Goal: Book appointment/travel/reservation

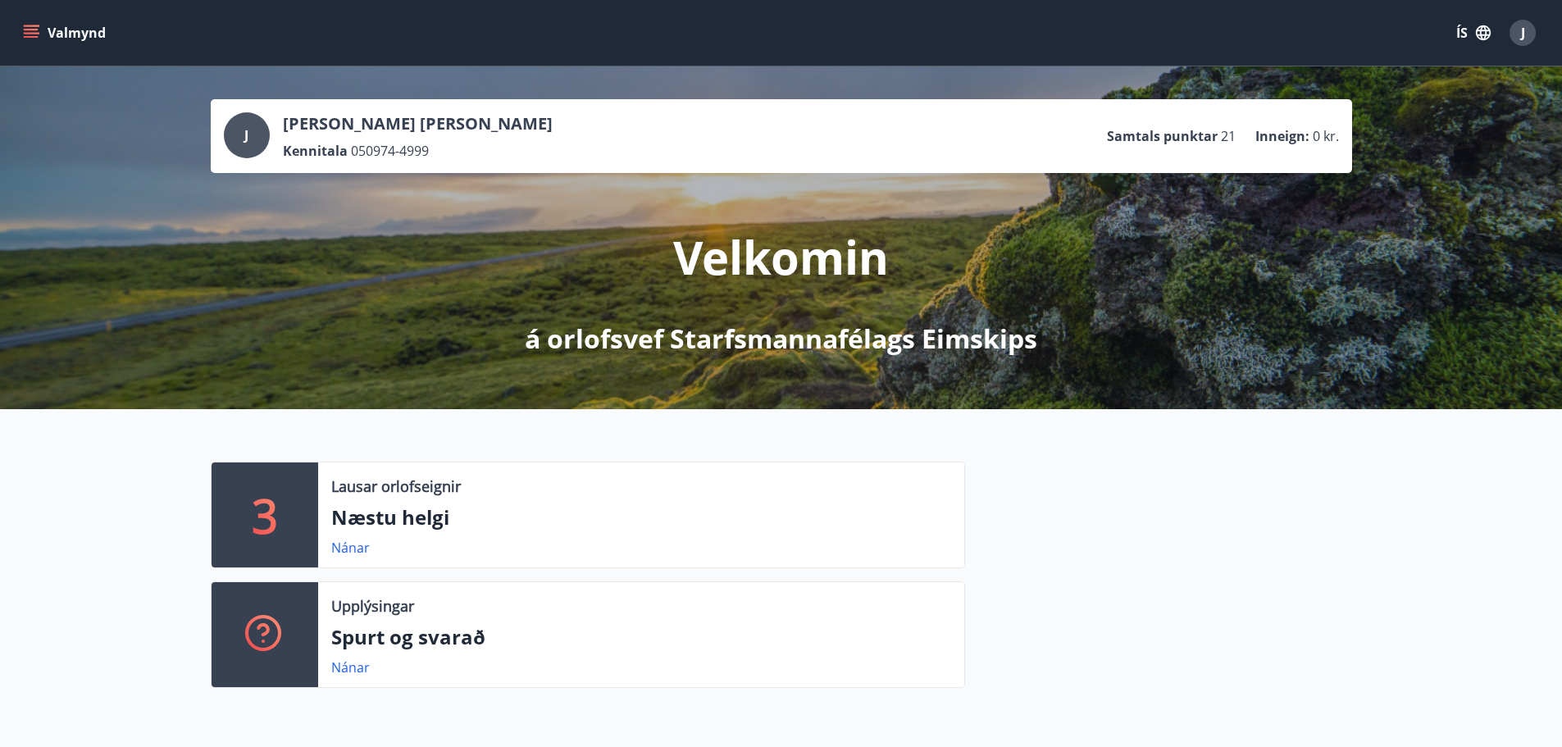
click at [75, 41] on button "Valmynd" at bounding box center [66, 33] width 93 height 30
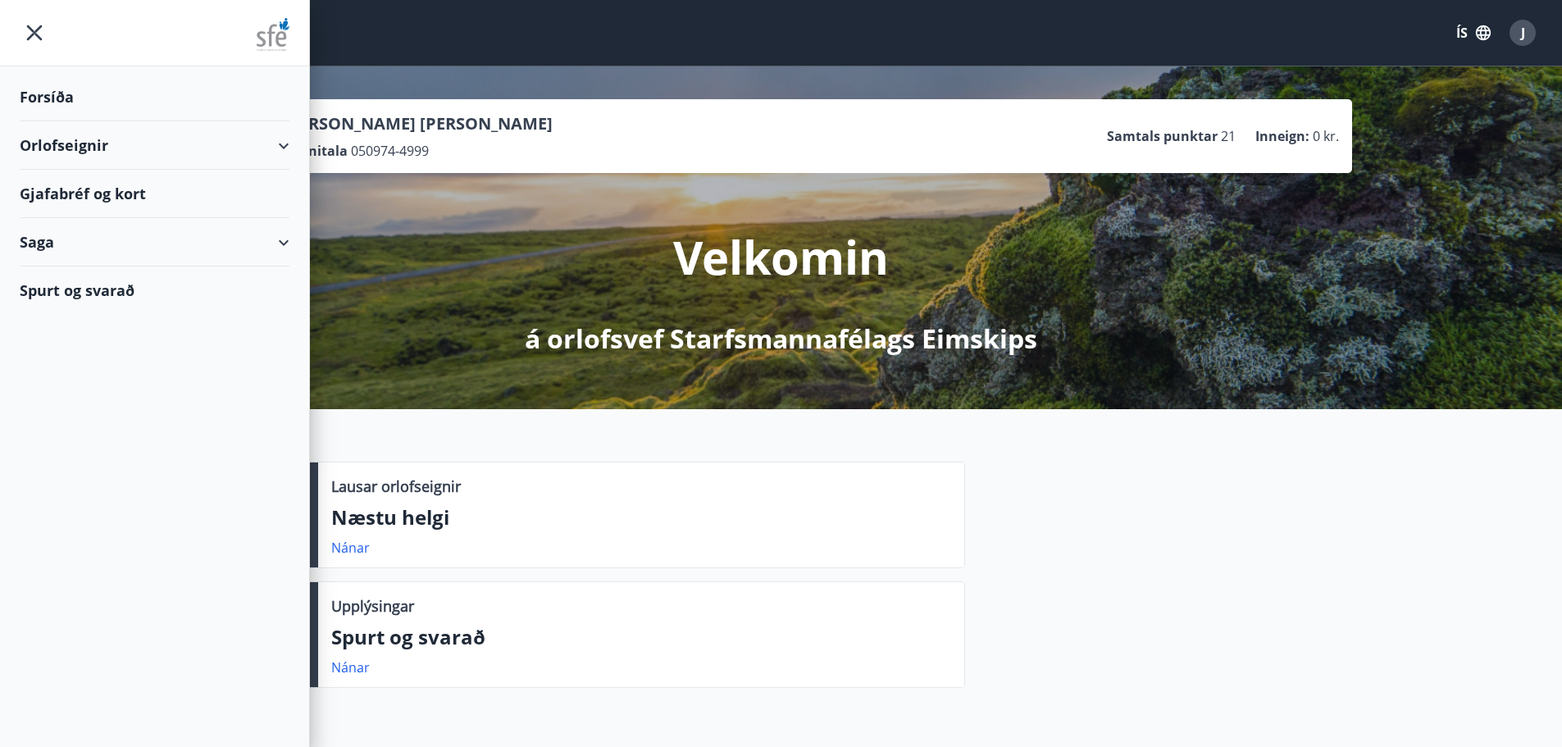
click at [87, 241] on div "Saga" at bounding box center [155, 242] width 270 height 48
click at [75, 280] on div "Bókanir" at bounding box center [155, 284] width 244 height 34
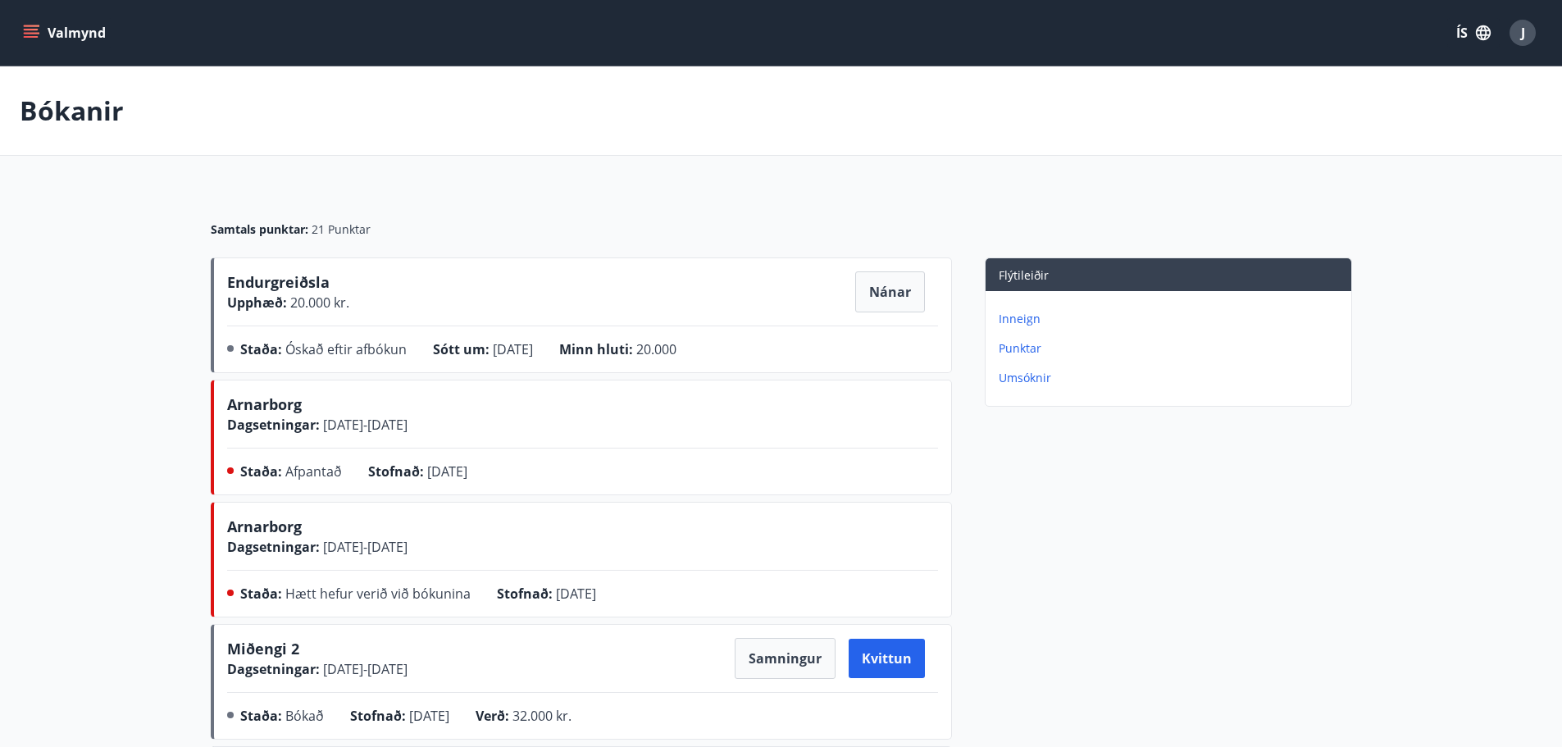
click at [58, 25] on button "Valmynd" at bounding box center [66, 33] width 93 height 30
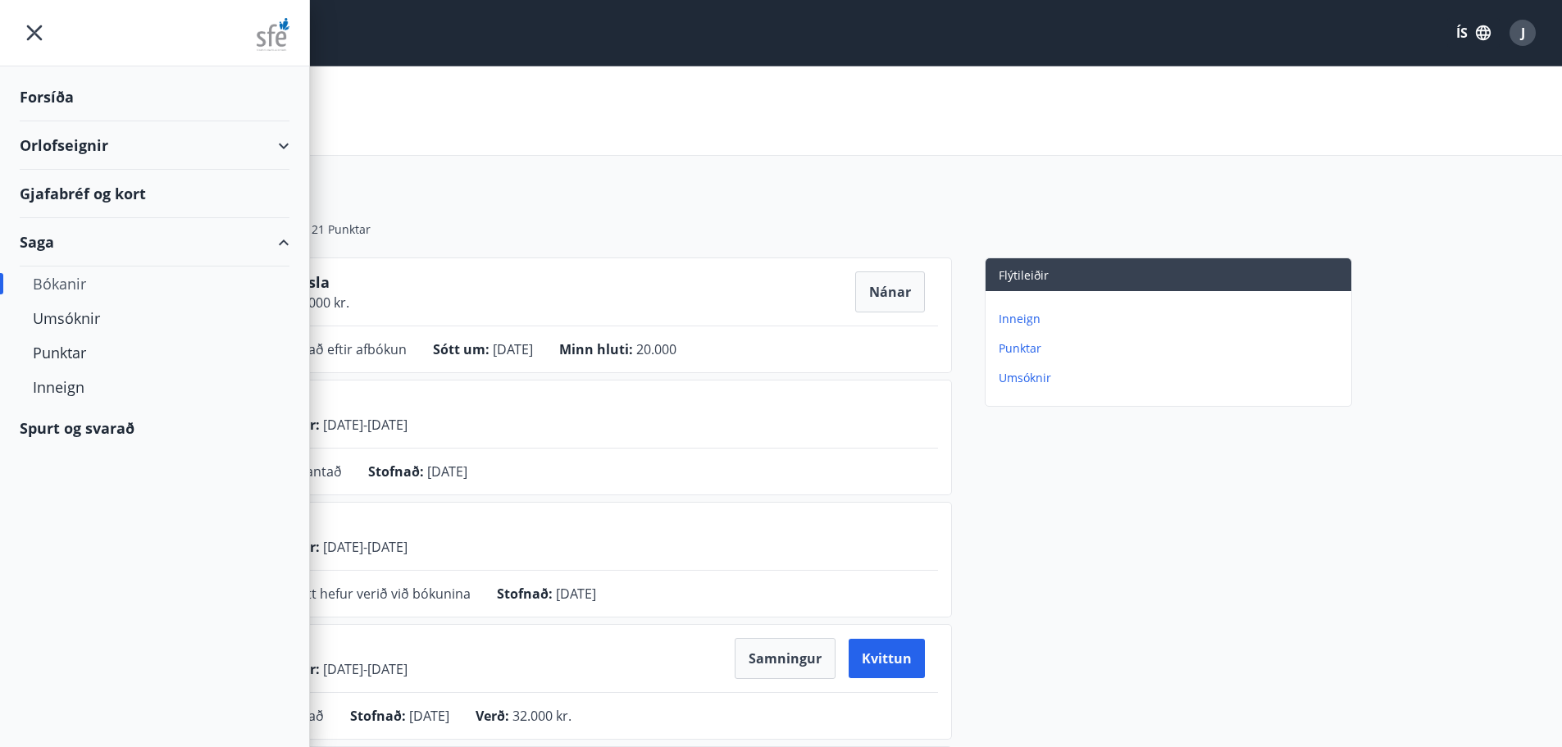
click at [65, 144] on div "Orlofseignir" at bounding box center [155, 145] width 270 height 48
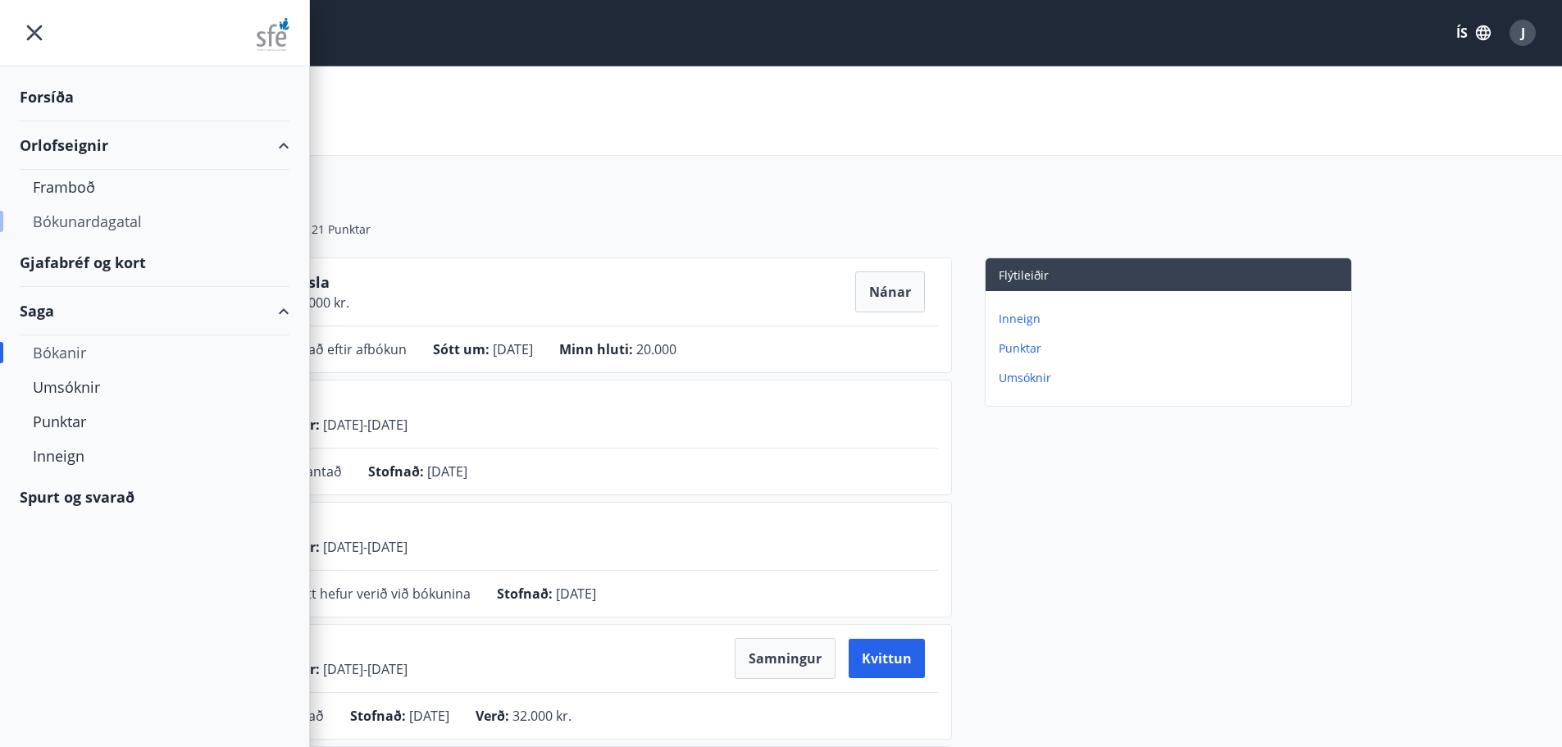
click at [72, 226] on div "Bókunardagatal" at bounding box center [155, 221] width 244 height 34
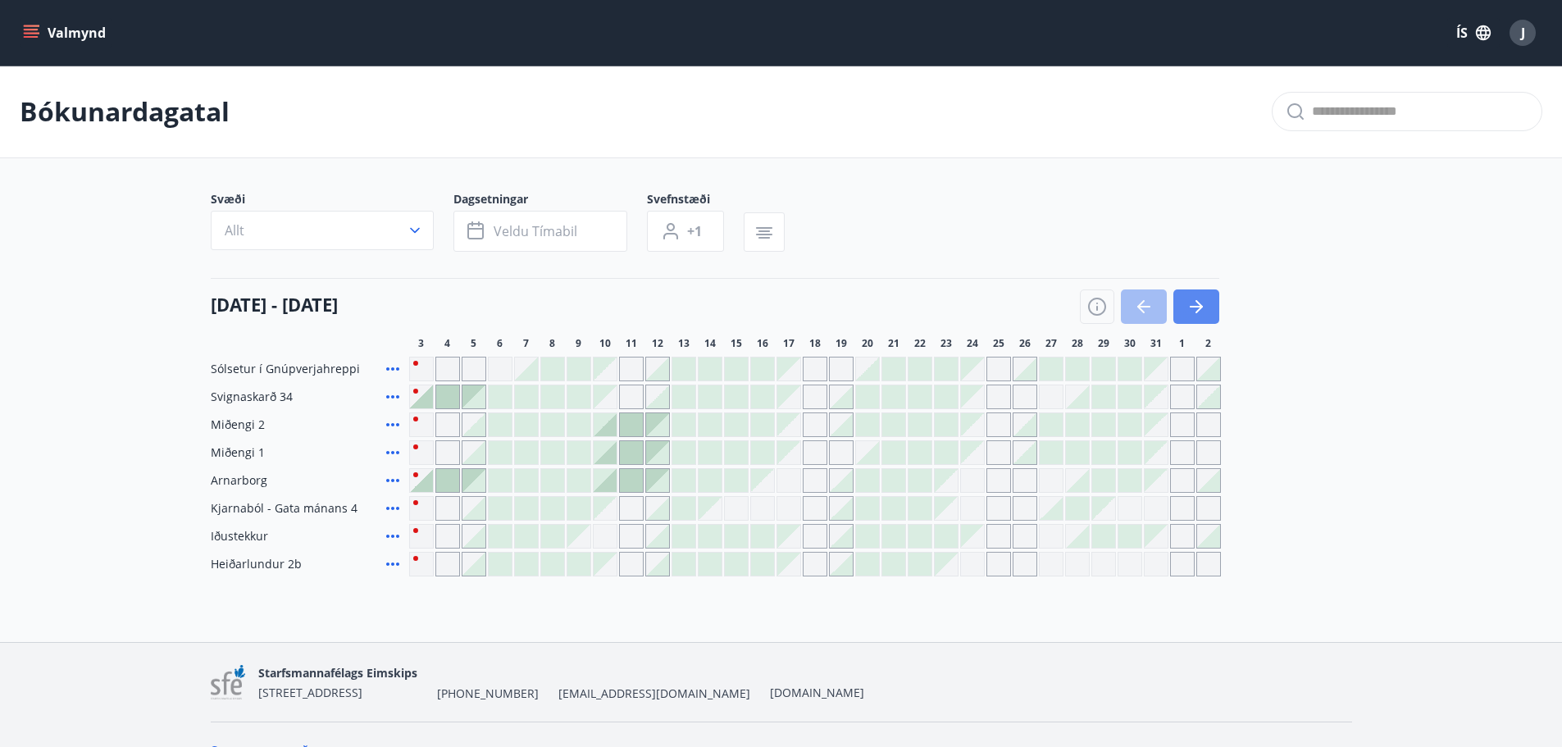
click at [1205, 304] on icon "button" at bounding box center [1197, 307] width 20 height 20
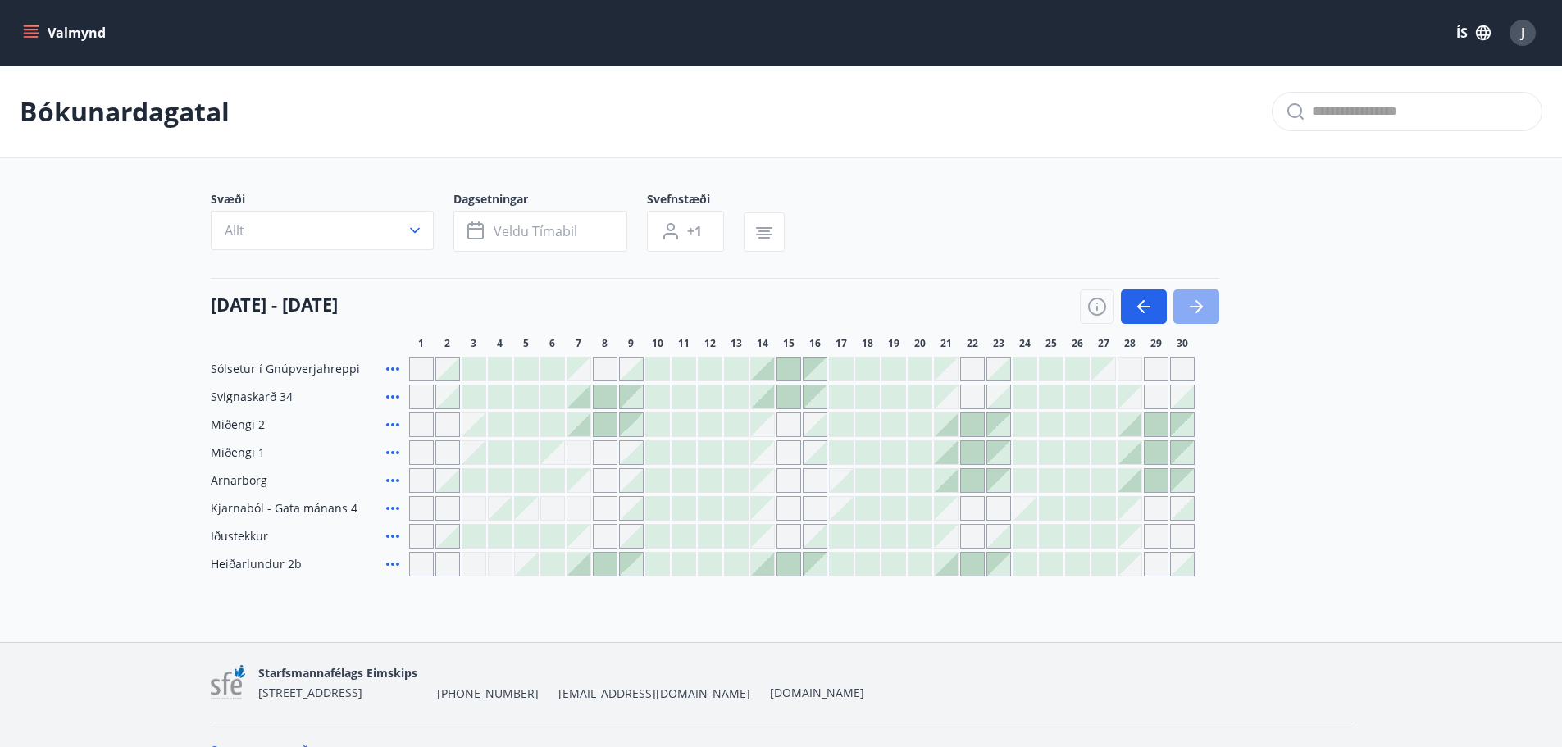
click at [1205, 304] on icon "button" at bounding box center [1197, 307] width 20 height 20
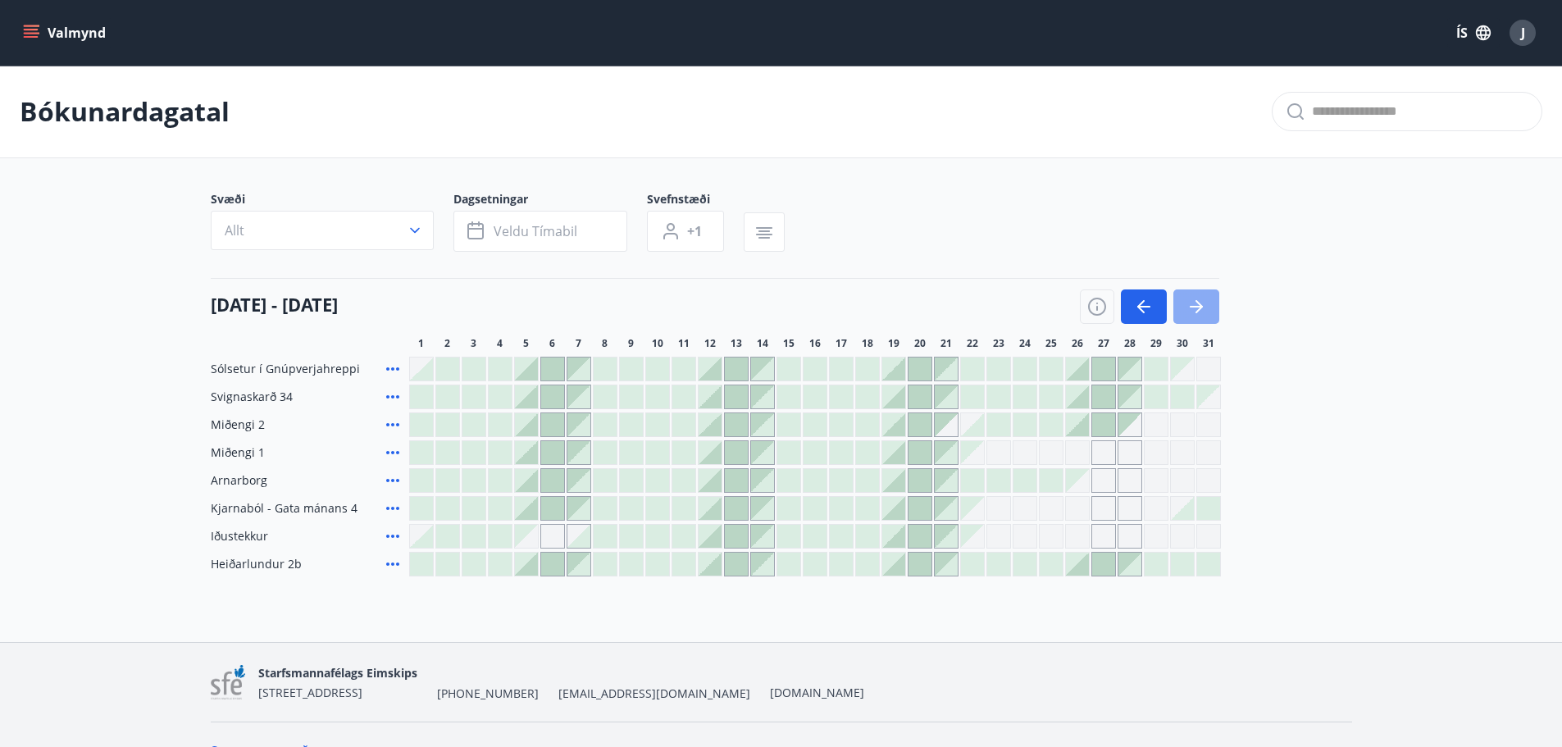
click at [1205, 304] on icon "button" at bounding box center [1197, 307] width 20 height 20
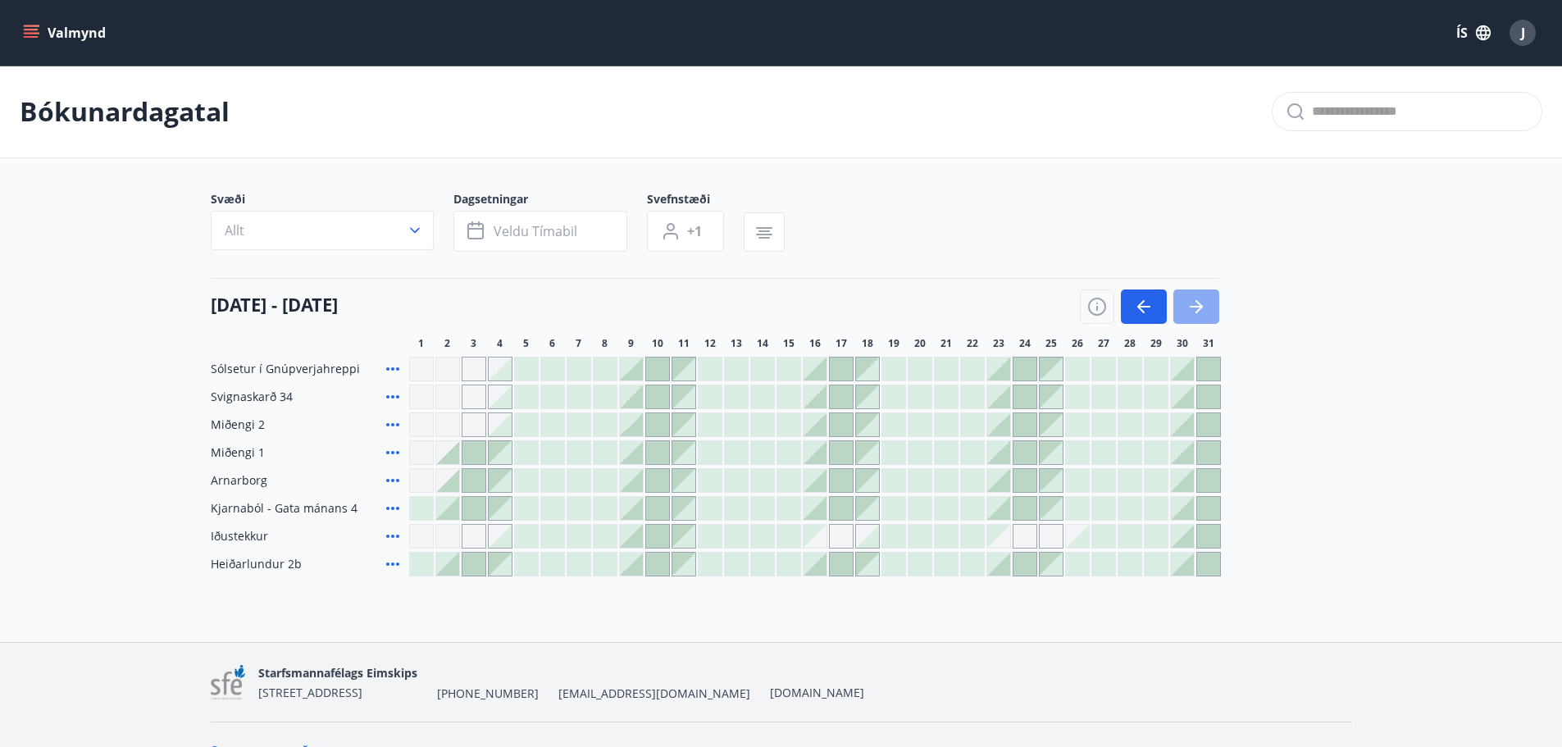
click at [1205, 304] on icon "button" at bounding box center [1197, 307] width 20 height 20
